Goal: Find specific page/section: Find specific page/section

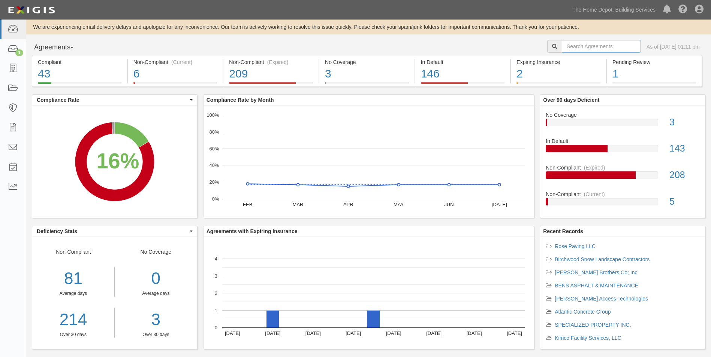
click at [572, 46] on input "text" at bounding box center [601, 46] width 79 height 13
type input "National Facilities"
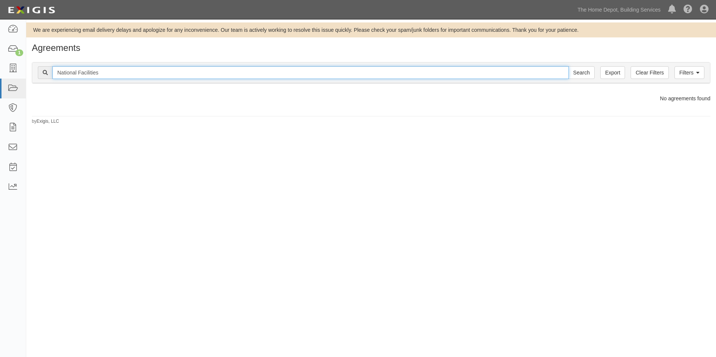
click at [316, 75] on input "National Facilities" at bounding box center [310, 72] width 517 height 13
paste input "Direct"
type input "National Facilities Direct"
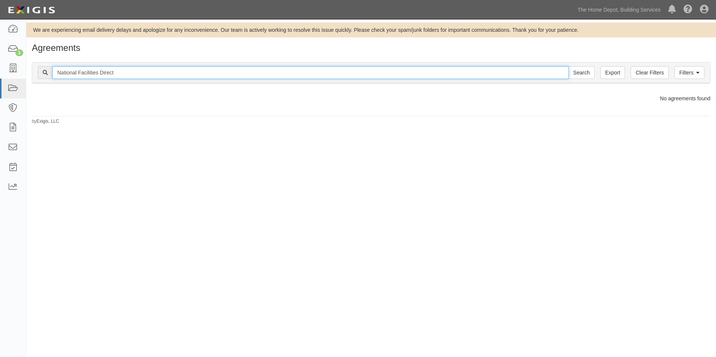
click at [569, 66] on input "Search" at bounding box center [582, 72] width 26 height 13
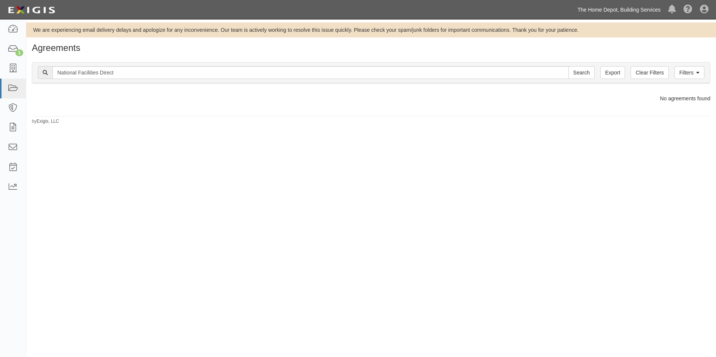
click at [636, 12] on link "The Home Depot, Building Services" at bounding box center [619, 9] width 91 height 15
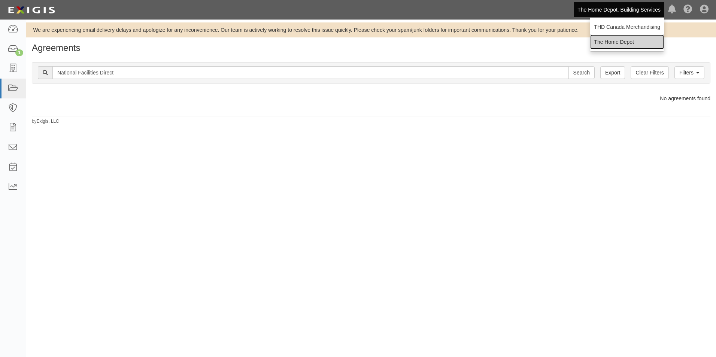
click at [627, 39] on link "The Home Depot" at bounding box center [628, 41] width 74 height 15
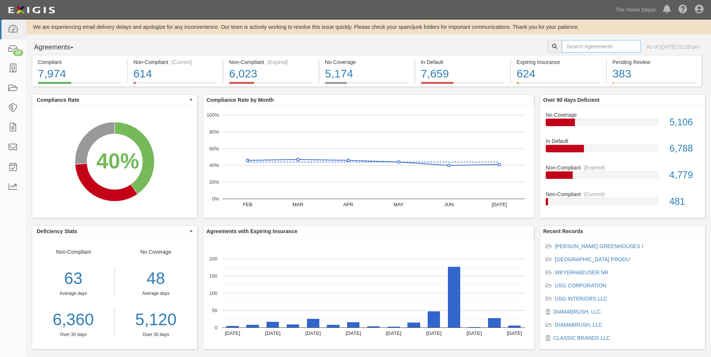
click at [569, 48] on input "text" at bounding box center [601, 46] width 79 height 13
paste input "National Facilities Direct"
type input "National Facilities Direct"
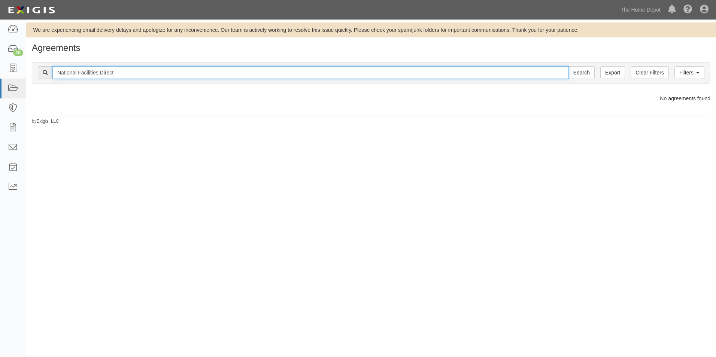
click at [466, 76] on input "National Facilities Direct" at bounding box center [310, 72] width 517 height 13
type input "NFD"
click at [569, 66] on input "Search" at bounding box center [582, 72] width 26 height 13
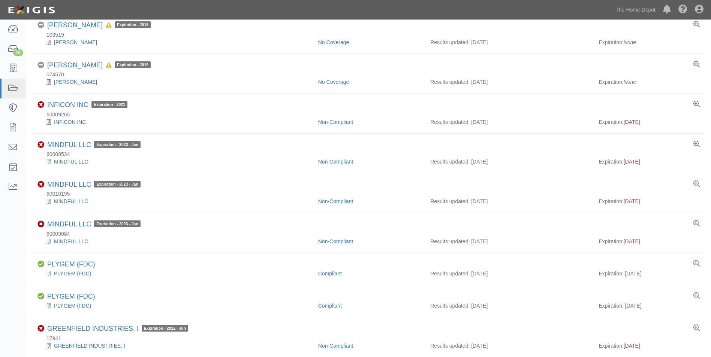
scroll to position [262, 0]
click at [637, 11] on link "The Home Depot" at bounding box center [636, 9] width 48 height 15
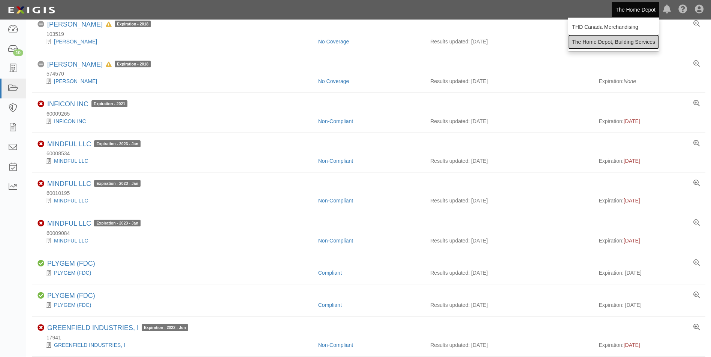
click at [625, 37] on link "The Home Depot, Building Services" at bounding box center [613, 41] width 91 height 15
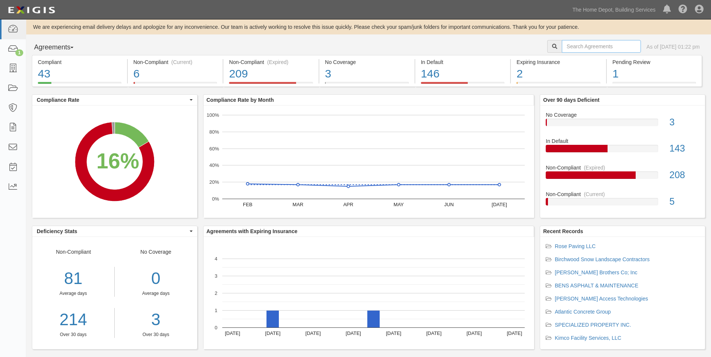
click at [603, 44] on input "text" at bounding box center [601, 46] width 79 height 13
type input "NFD"
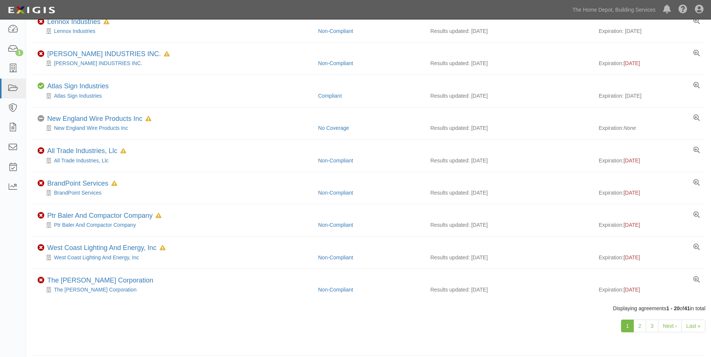
scroll to position [444, 0]
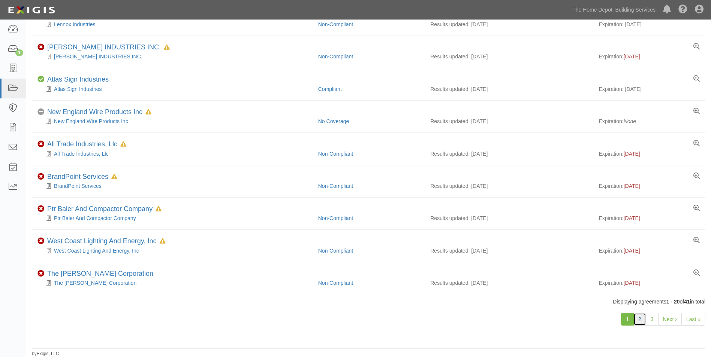
click at [640, 322] on link "2" at bounding box center [639, 319] width 13 height 13
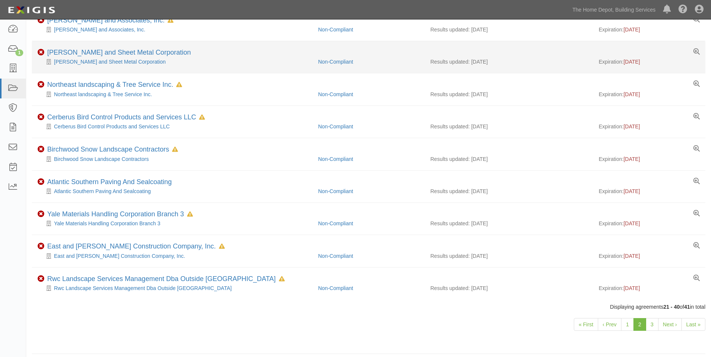
scroll to position [444, 0]
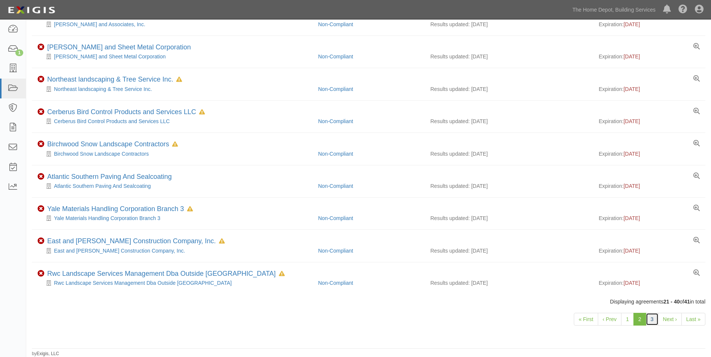
click at [652, 320] on link "3" at bounding box center [652, 319] width 13 height 13
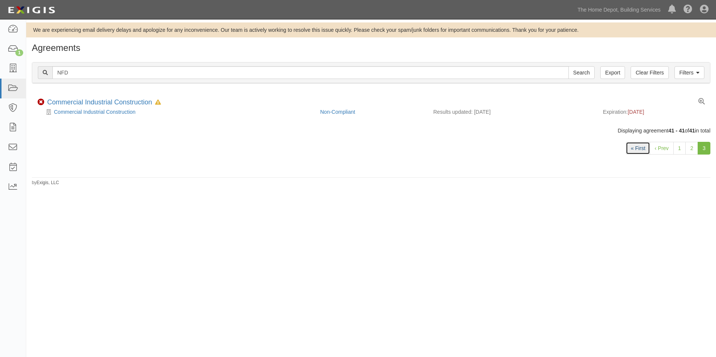
click at [639, 152] on link "« First" at bounding box center [638, 148] width 24 height 13
